Goal: Find specific page/section: Find specific page/section

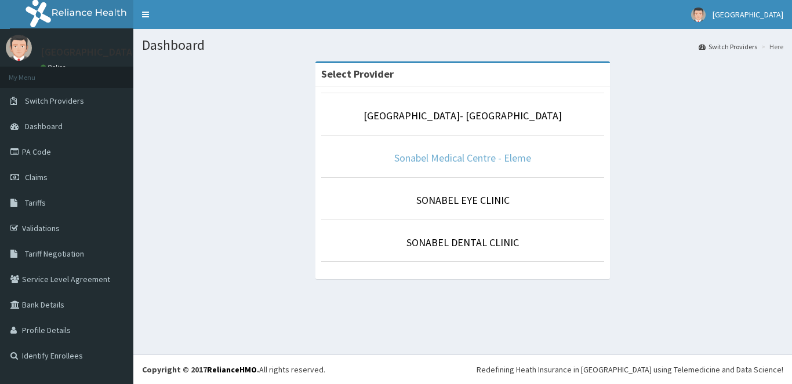
click at [444, 154] on link "Sonabel Medical Centre - Eleme" at bounding box center [462, 157] width 137 height 13
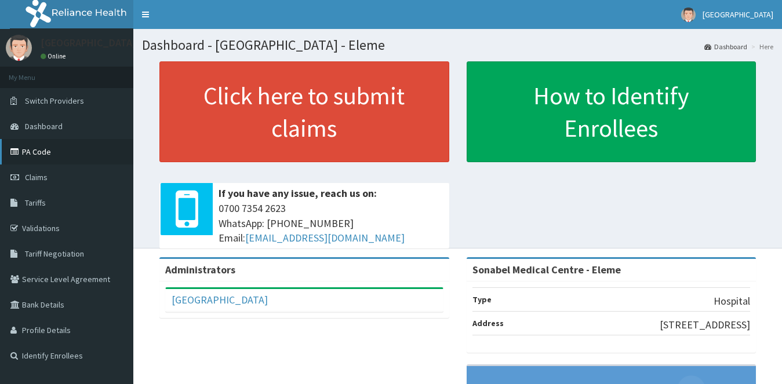
click at [85, 151] on link "PA Code" at bounding box center [66, 152] width 133 height 26
